Goal: Information Seeking & Learning: Find contact information

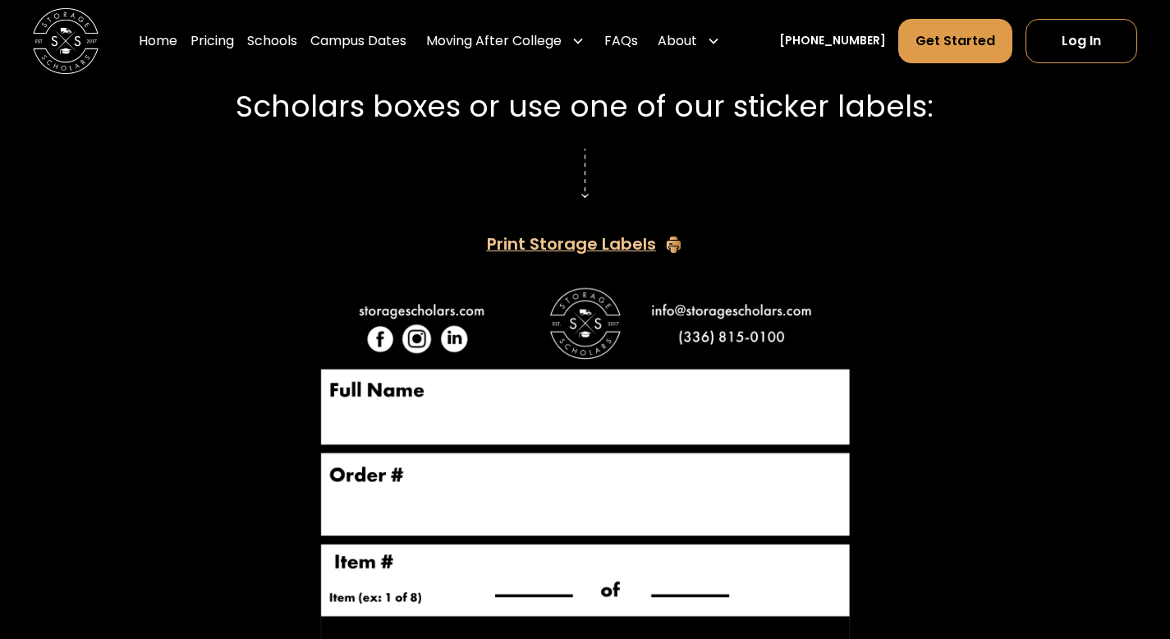
scroll to position [2808, 0]
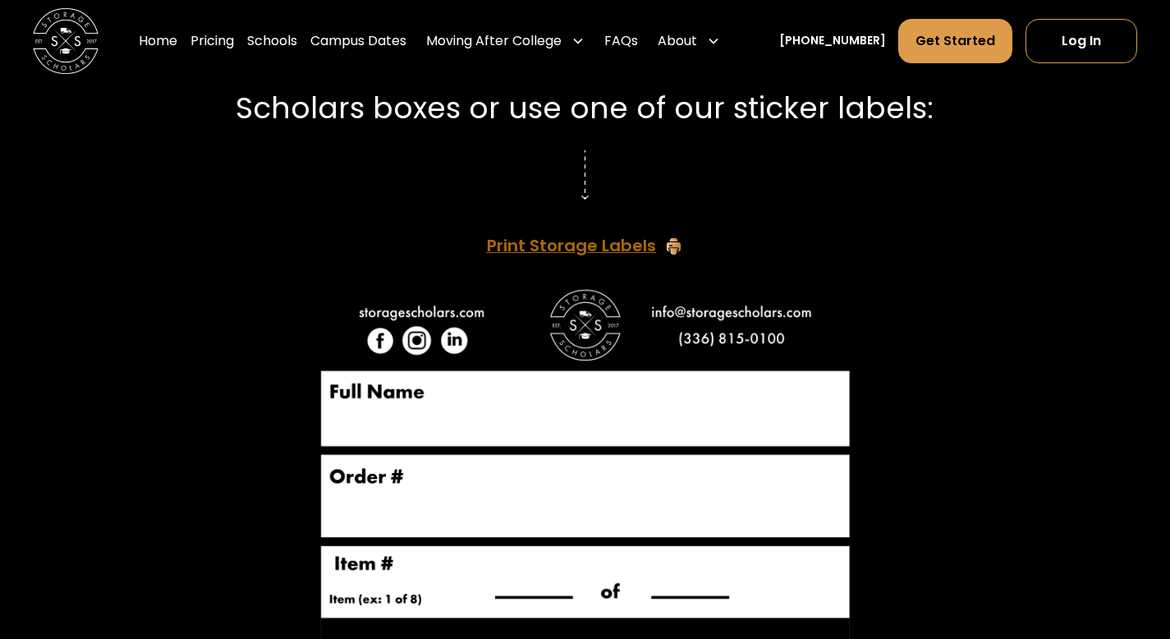
click at [608, 238] on div "Print Storage Labels" at bounding box center [571, 246] width 169 height 16
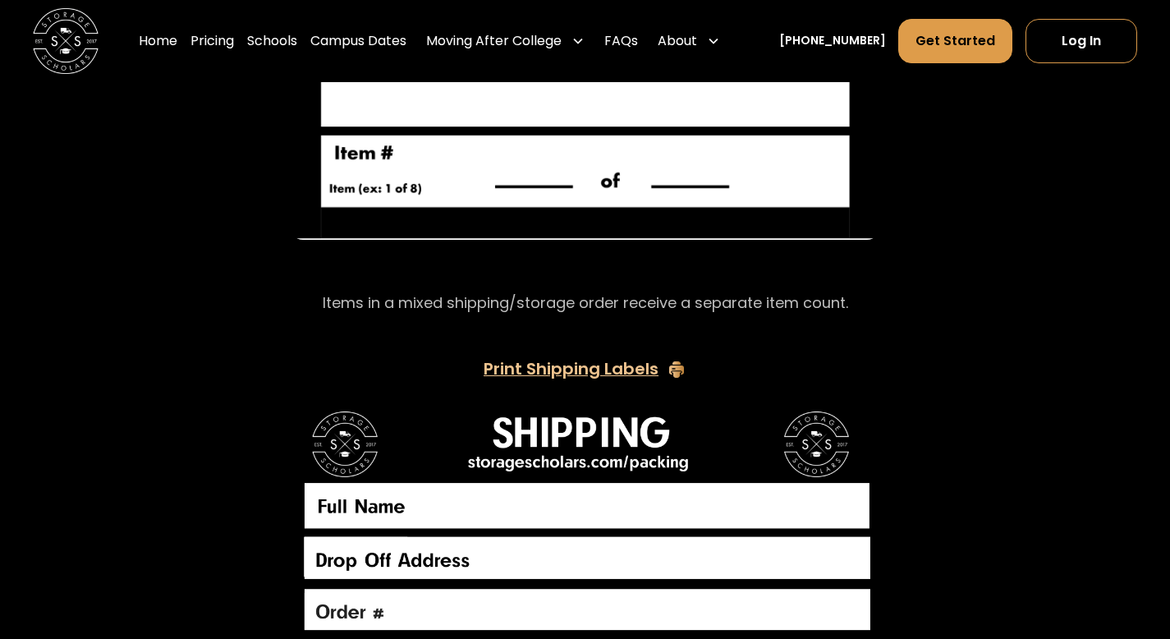
scroll to position [3218, 0]
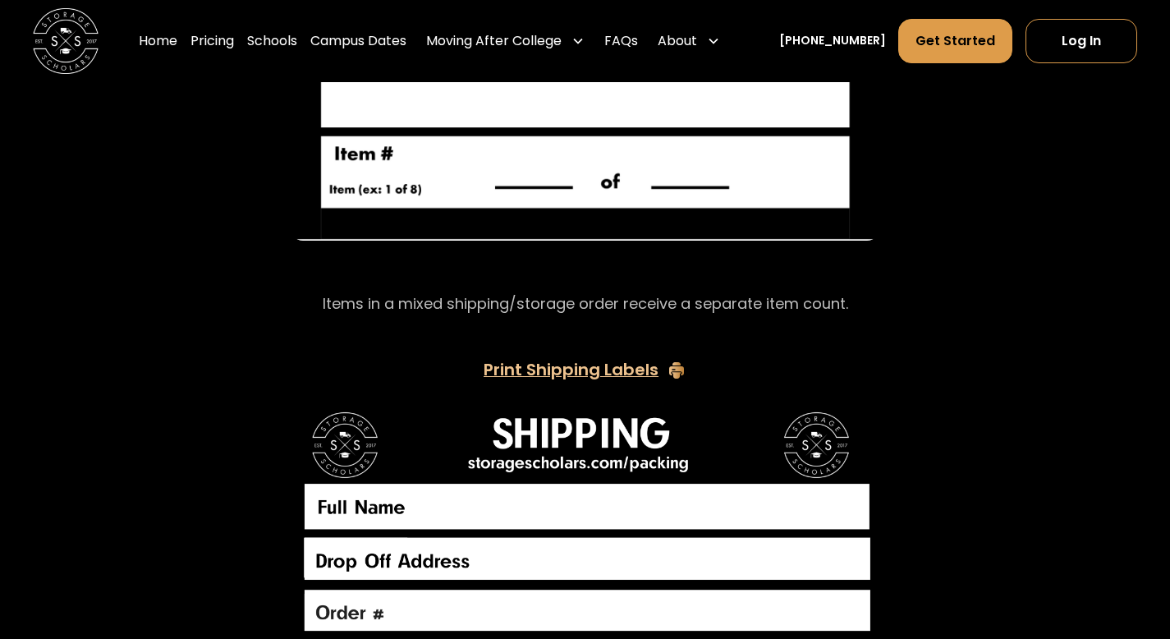
click at [668, 307] on p "Items in a mixed shipping/storage order receive a separate item count." at bounding box center [586, 304] width 526 height 22
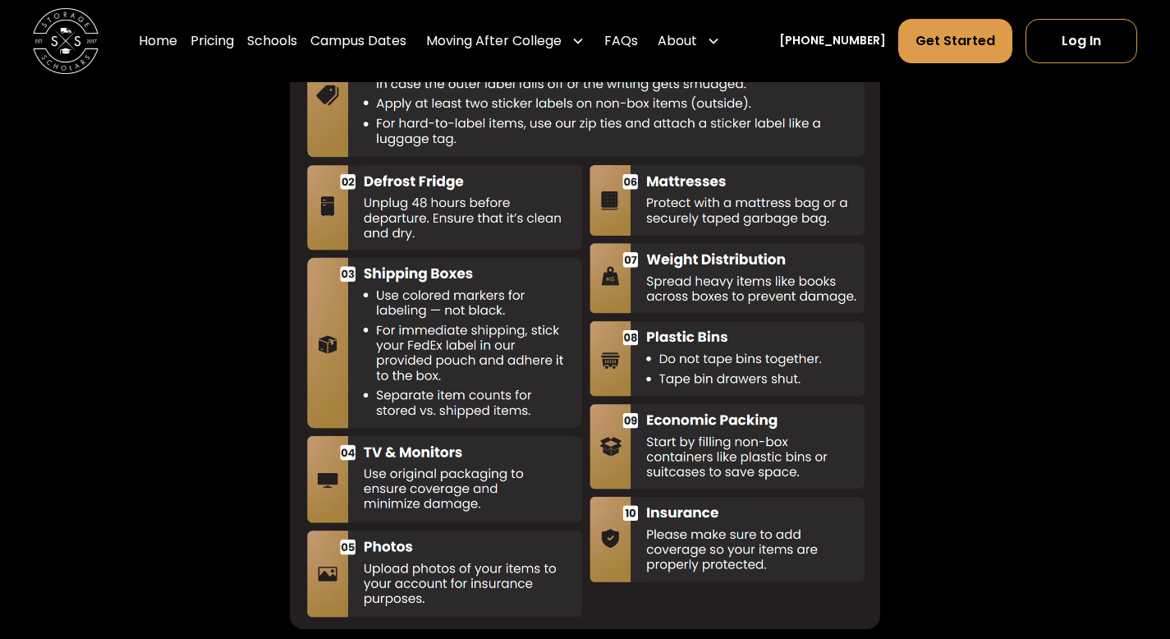
scroll to position [4129, 0]
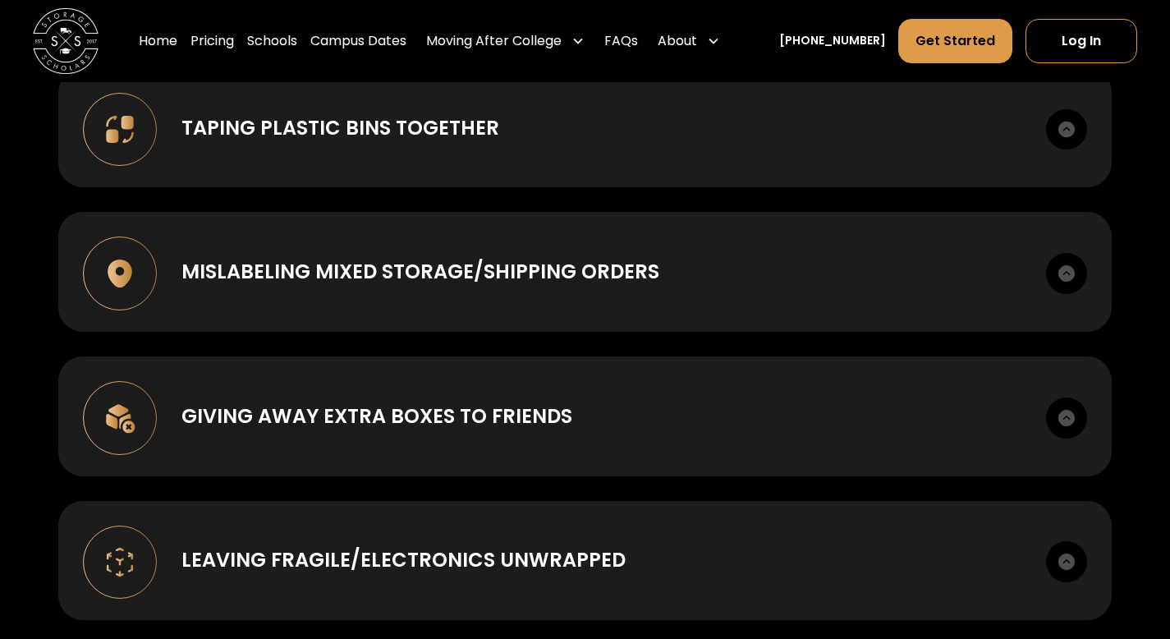
scroll to position [2014, 0]
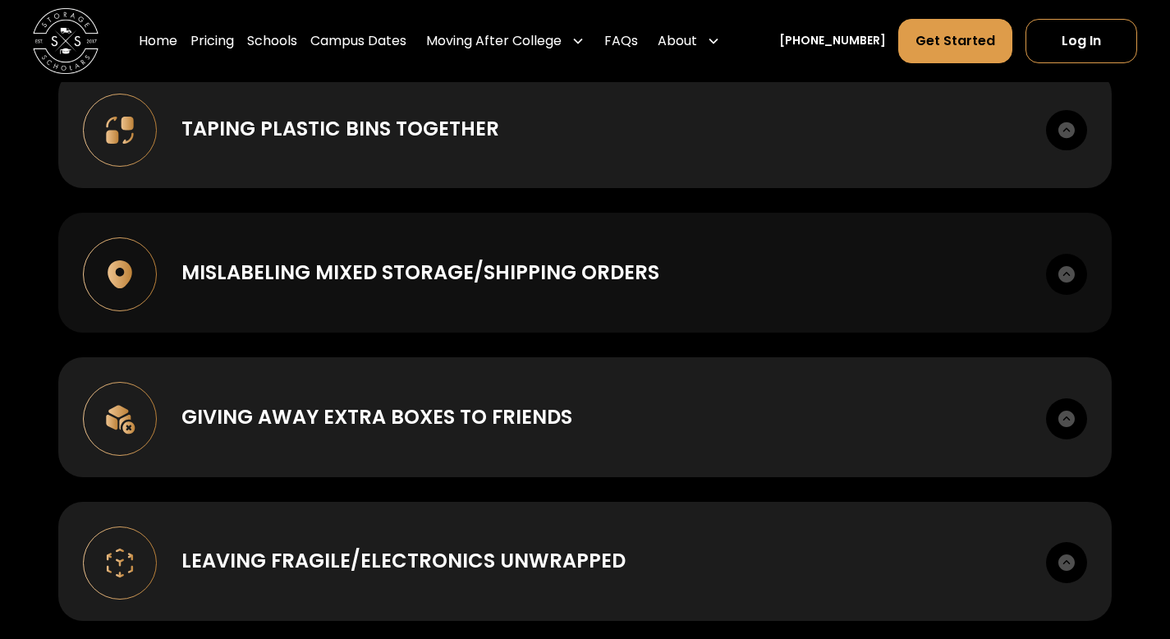
click at [906, 243] on div "Mislabeling mixed storage/shipping orders When we are picking up some items to …" at bounding box center [584, 273] width 1053 height 120
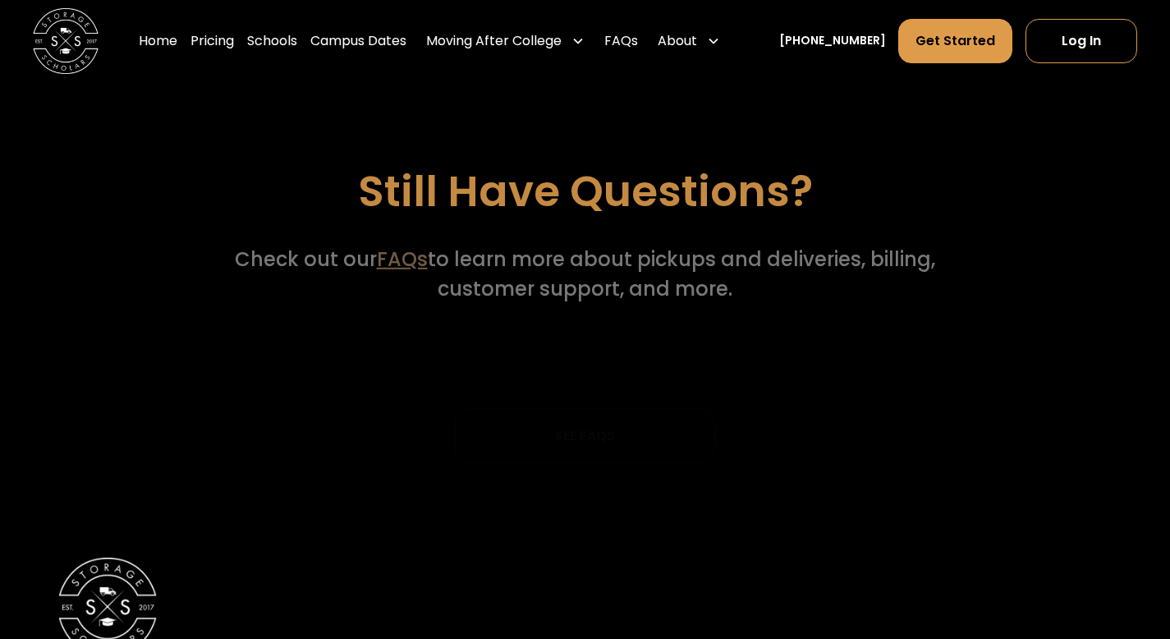
scroll to position [5671, 0]
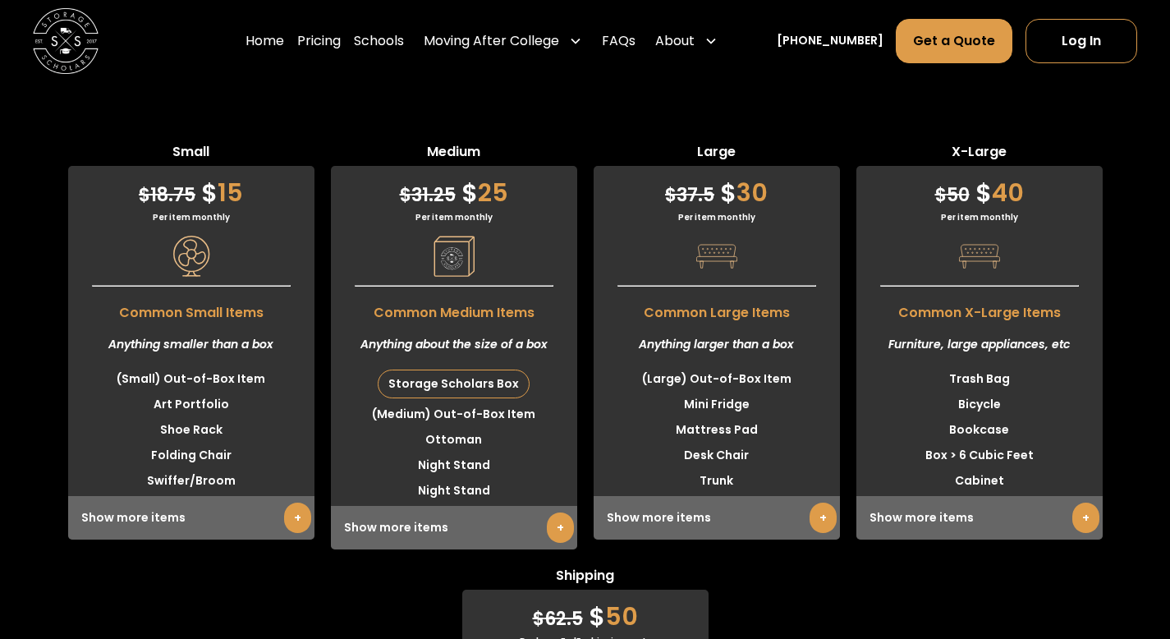
scroll to position [4017, 0]
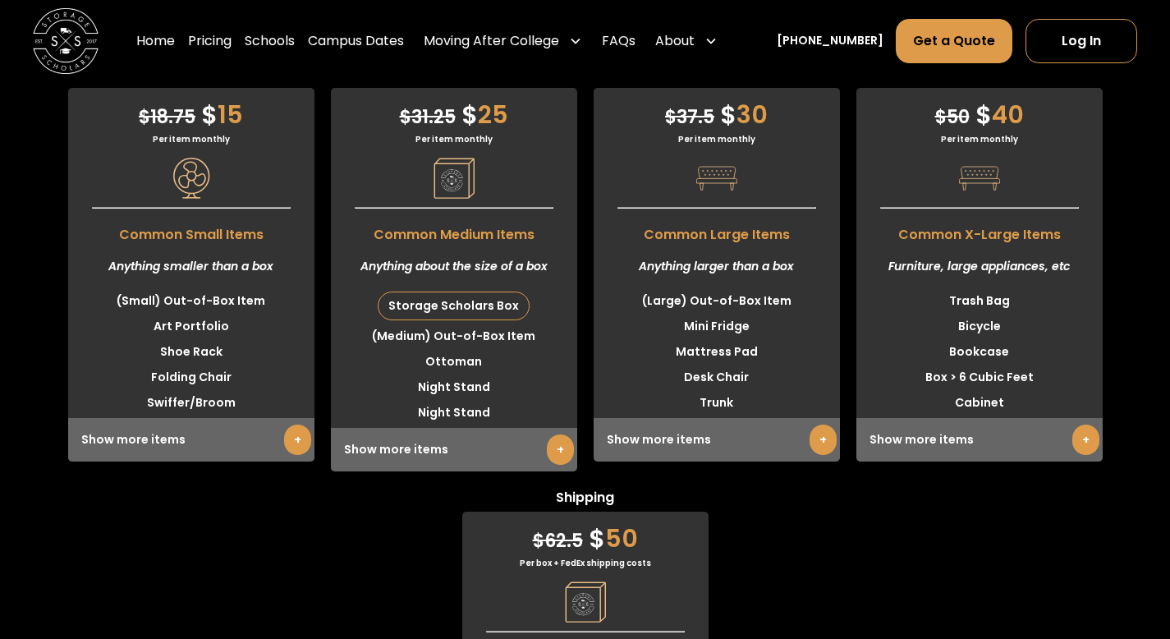
scroll to position [4205, 0]
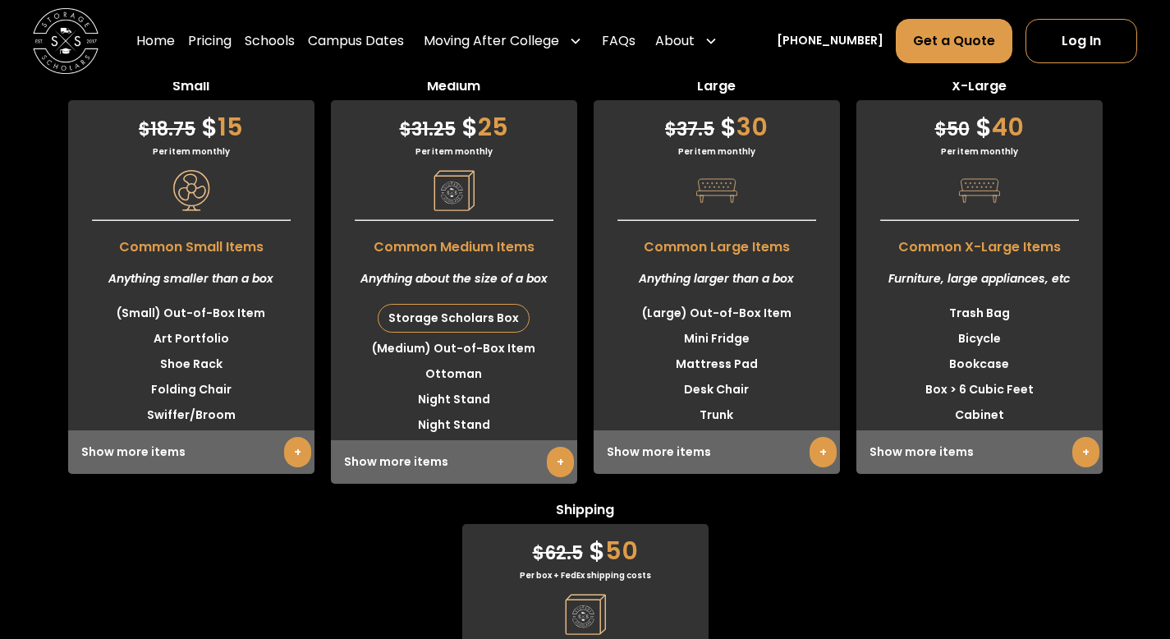
click at [825, 39] on link "[PHONE_NUMBER]" at bounding box center [830, 40] width 107 height 17
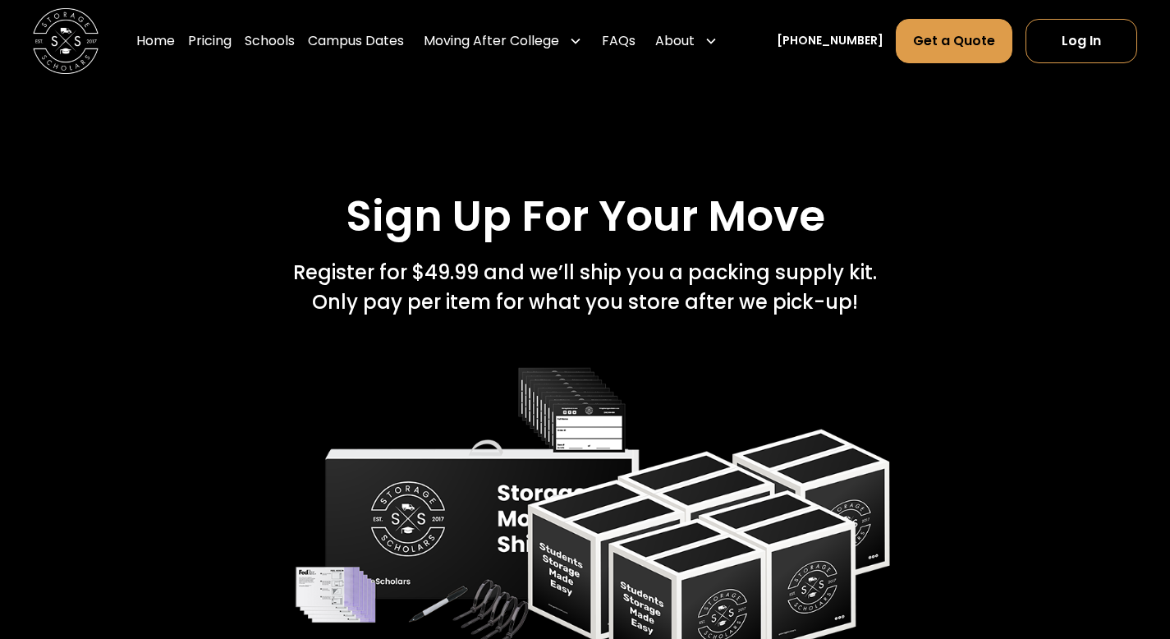
scroll to position [2233, 0]
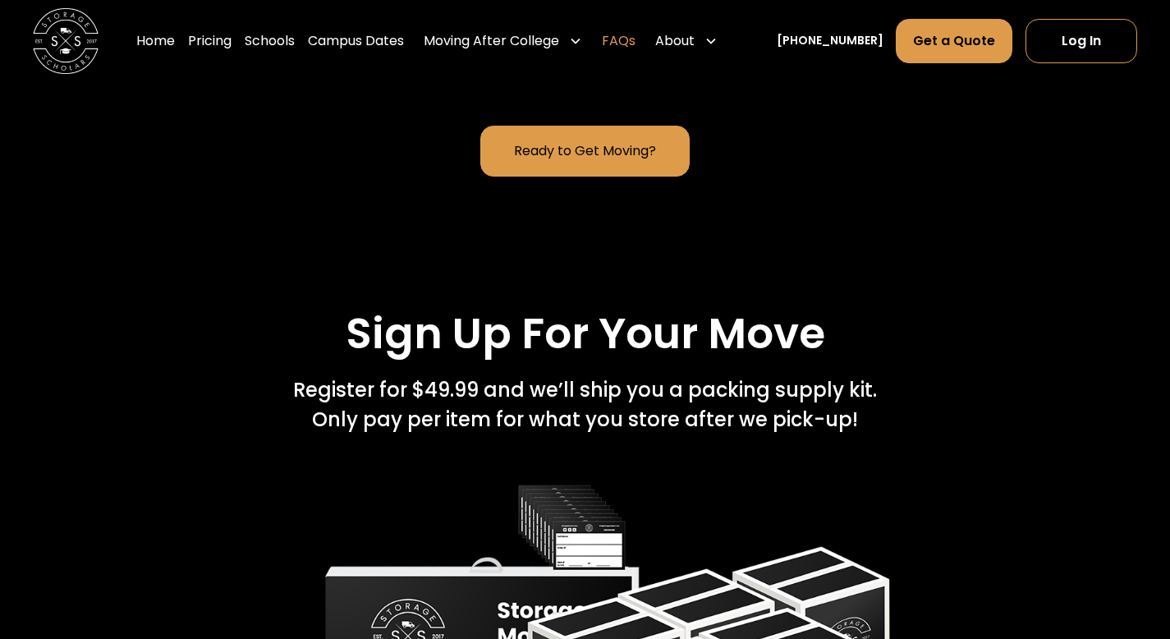
click at [636, 34] on link "FAQs" at bounding box center [619, 41] width 34 height 46
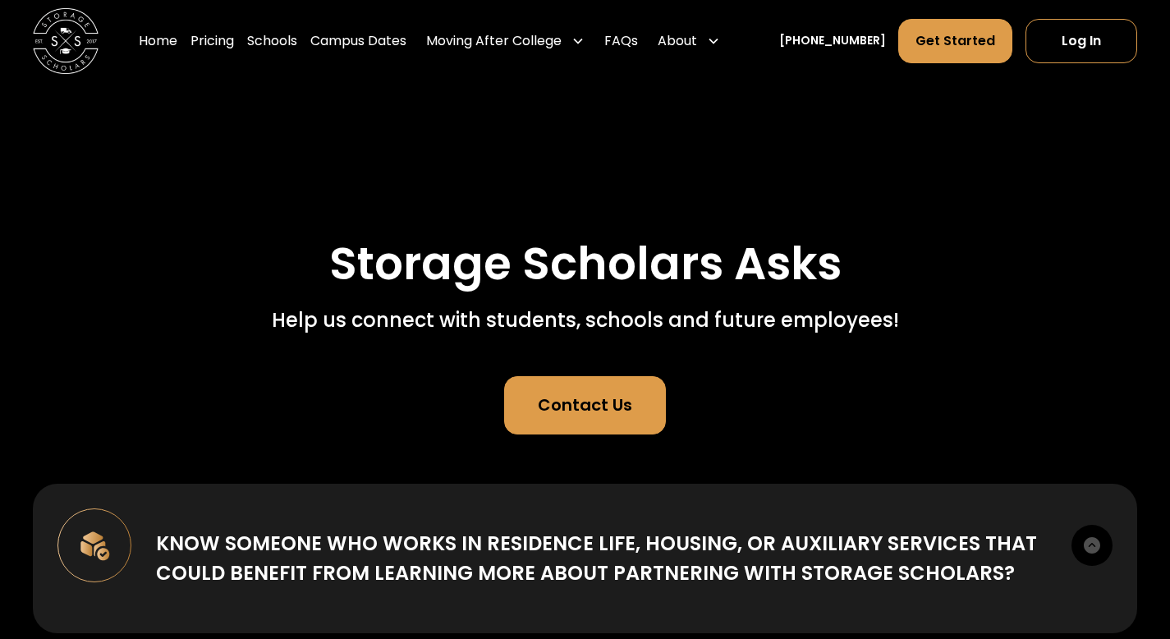
click at [629, 419] on link "Contact Us" at bounding box center [585, 405] width 162 height 59
click at [628, 398] on div "Contact Us" at bounding box center [585, 405] width 94 height 25
